Goal: Navigation & Orientation: Find specific page/section

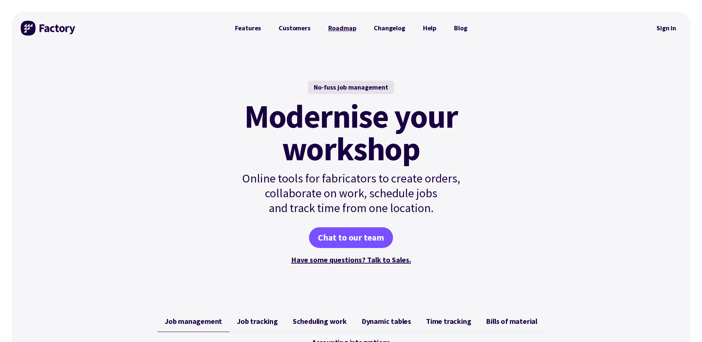
click at [335, 29] on link "Roadmap" at bounding box center [343, 28] width 46 height 15
click at [253, 31] on link "Features" at bounding box center [248, 28] width 44 height 15
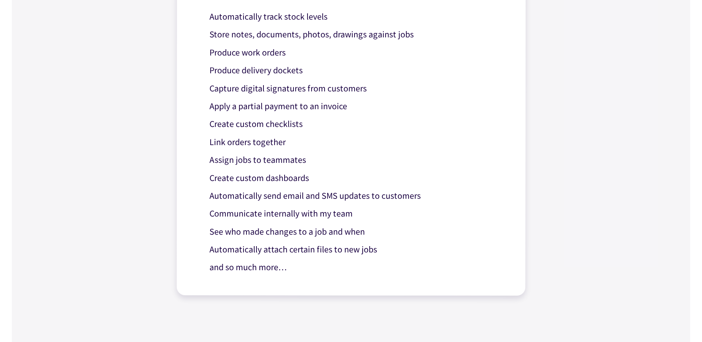
scroll to position [674, 0]
